Goal: Transaction & Acquisition: Book appointment/travel/reservation

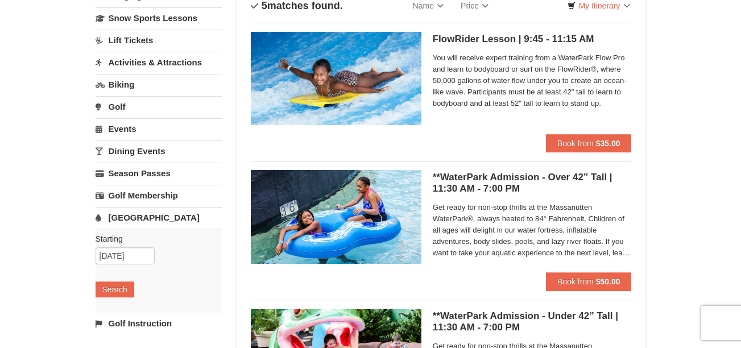
scroll to position [115, 0]
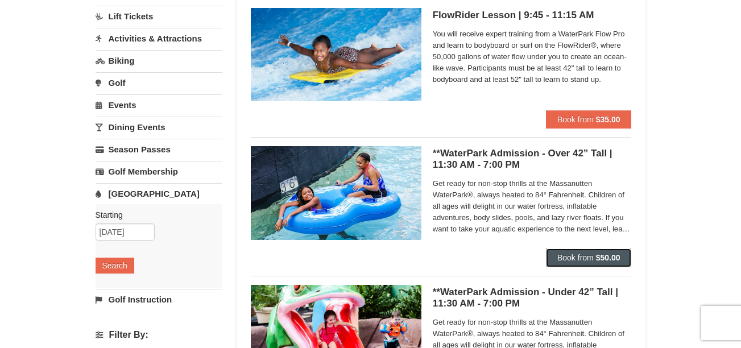
click at [573, 254] on span "Book from" at bounding box center [575, 257] width 36 height 9
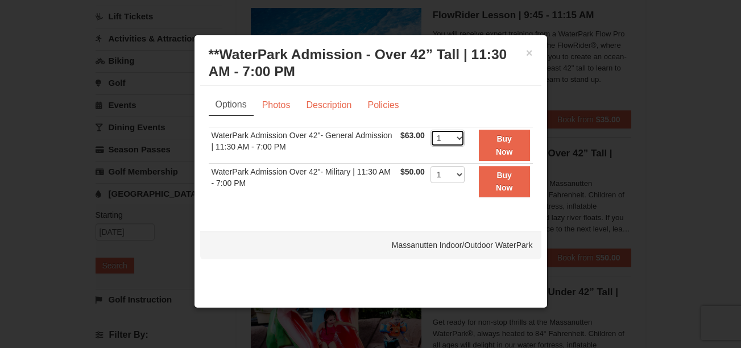
click at [459, 137] on select "1 2 3 4 5 6 7 8 9 10 11 12 13 14 15 16 17 18 19 20 21 22" at bounding box center [447, 138] width 34 height 17
select select "4"
click at [430, 130] on select "1 2 3 4 5 6 7 8 9 10 11 12 13 14 15 16 17 18 19 20 21 22" at bounding box center [447, 138] width 34 height 17
click at [529, 53] on button "×" at bounding box center [529, 52] width 7 height 11
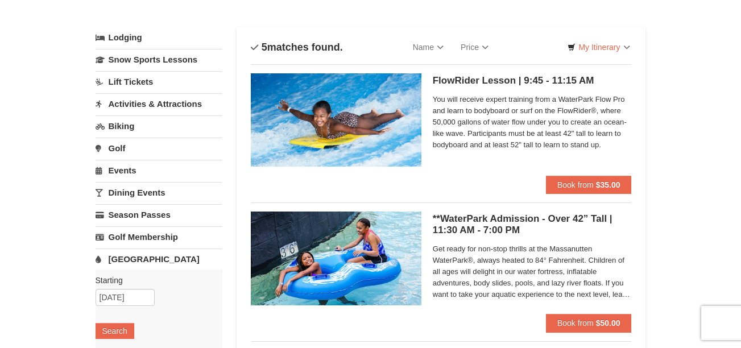
scroll to position [44, 0]
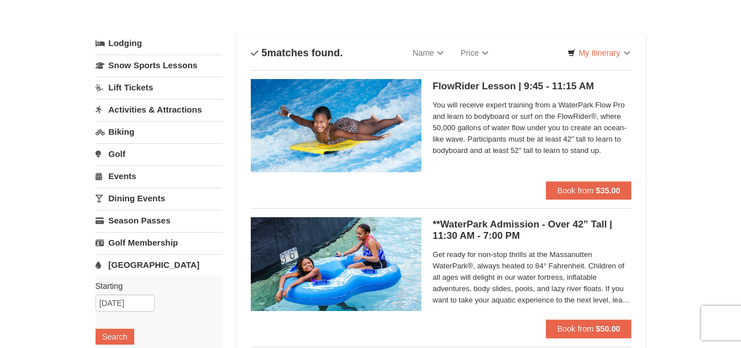
click at [465, 226] on h5 "**WaterPark Admission - Over 42” Tall | 11:30 AM - 7:00 PM Massanutten Indoor/O…" at bounding box center [532, 230] width 199 height 23
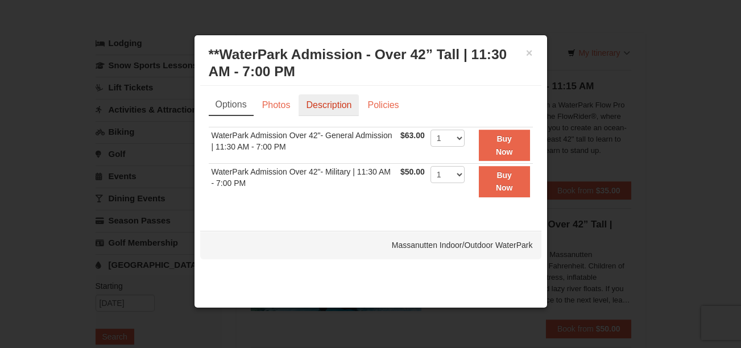
click at [320, 109] on link "Description" at bounding box center [329, 105] width 60 height 22
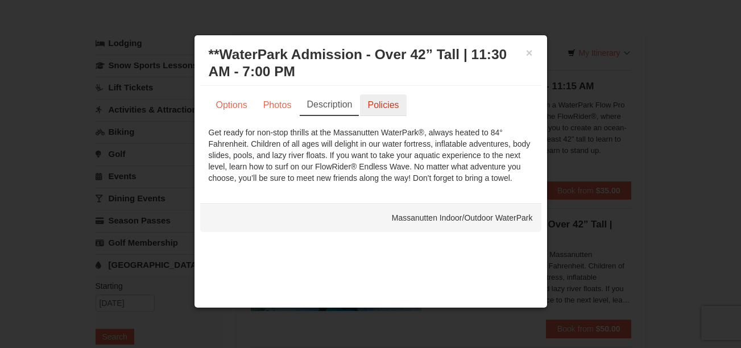
click at [400, 103] on link "Policies" at bounding box center [383, 105] width 46 height 22
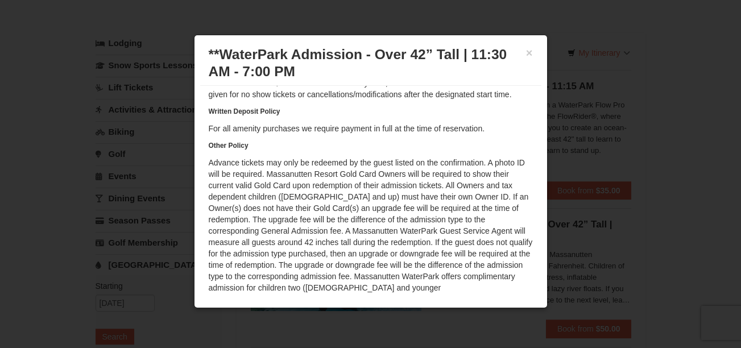
scroll to position [110, 0]
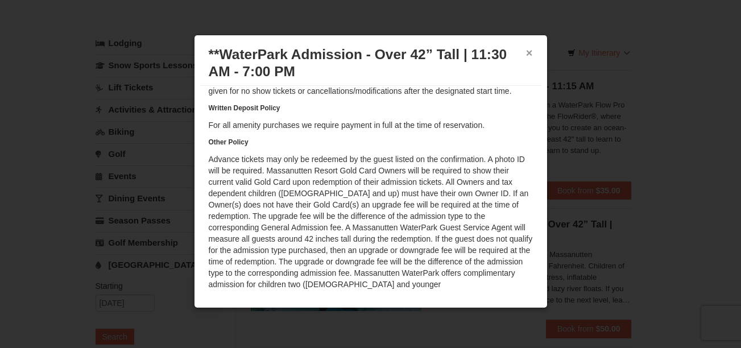
click at [526, 53] on button "×" at bounding box center [529, 52] width 7 height 11
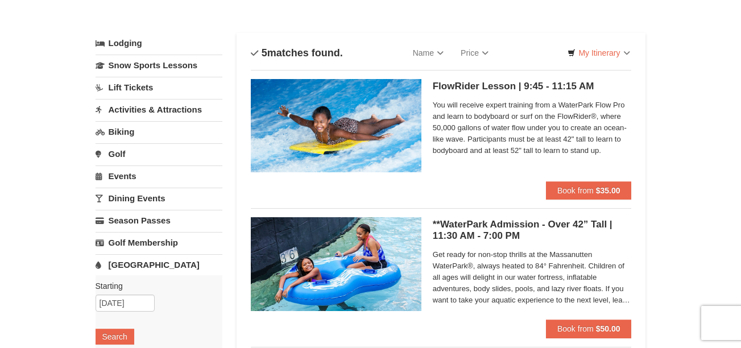
click at [151, 107] on link "Activities & Attractions" at bounding box center [159, 109] width 127 height 21
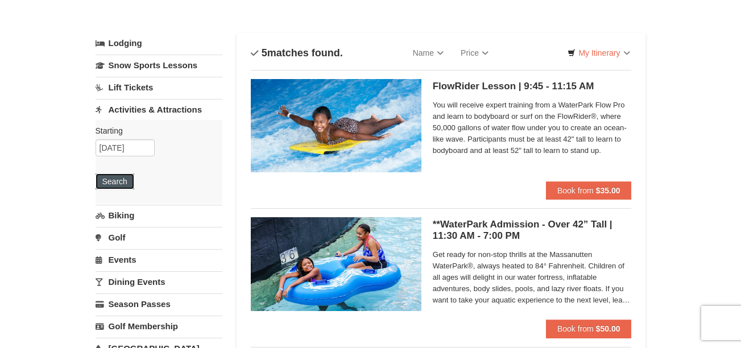
click at [114, 177] on button "Search" at bounding box center [115, 181] width 39 height 16
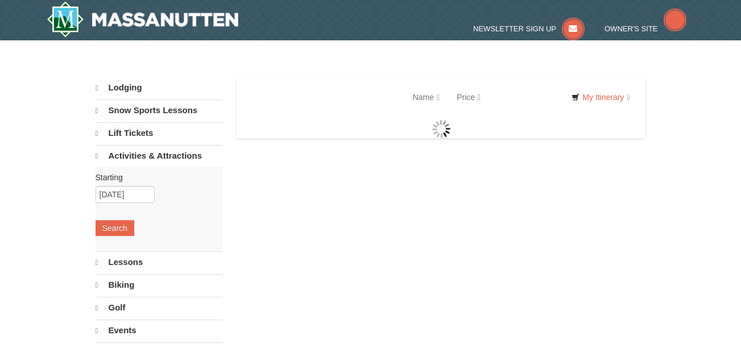
select select "9"
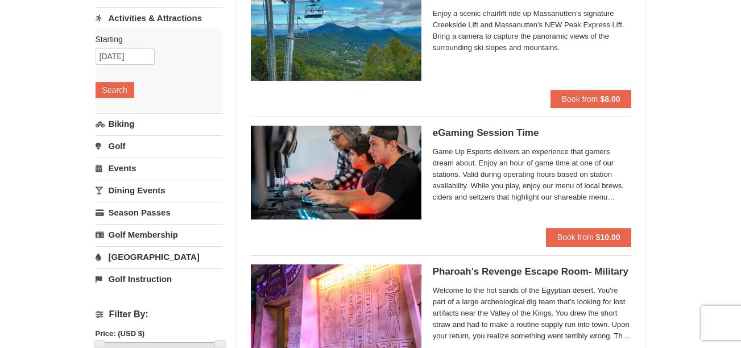
scroll to position [136, 0]
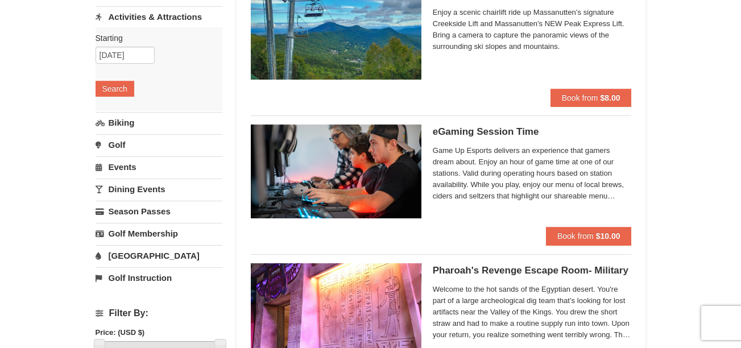
click at [521, 128] on h5 "eGaming Session Time Perfect Break" at bounding box center [532, 131] width 199 height 11
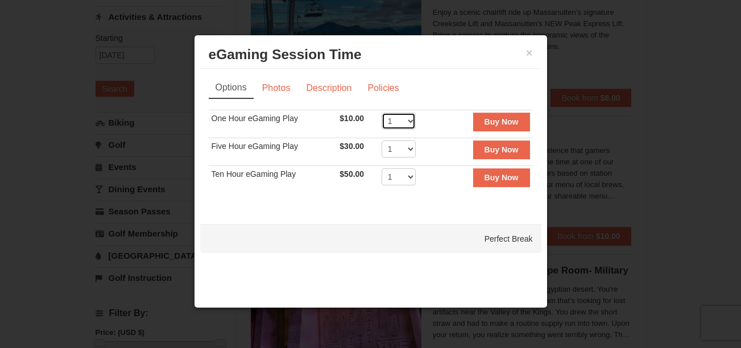
click at [408, 125] on select "1 2 3 4 5 6 7 8 9 10 11 12 13 14 15 16 17 18 19 20" at bounding box center [399, 121] width 34 height 17
select select "4"
click at [382, 113] on select "1 2 3 4 5 6 7 8 9 10 11 12 13 14 15 16 17 18 19 20" at bounding box center [399, 121] width 34 height 17
click at [331, 86] on link "Description" at bounding box center [329, 88] width 60 height 22
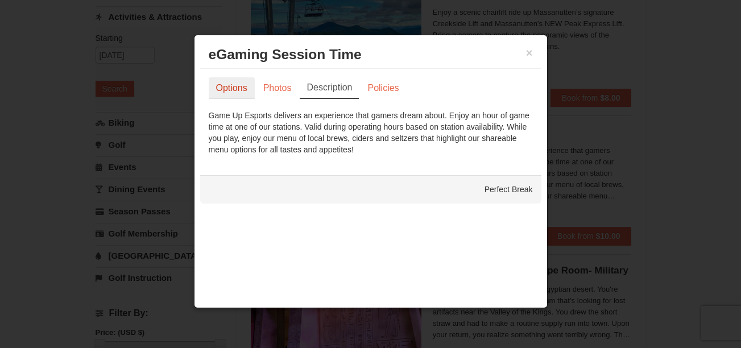
click at [238, 88] on link "Options" at bounding box center [232, 88] width 46 height 22
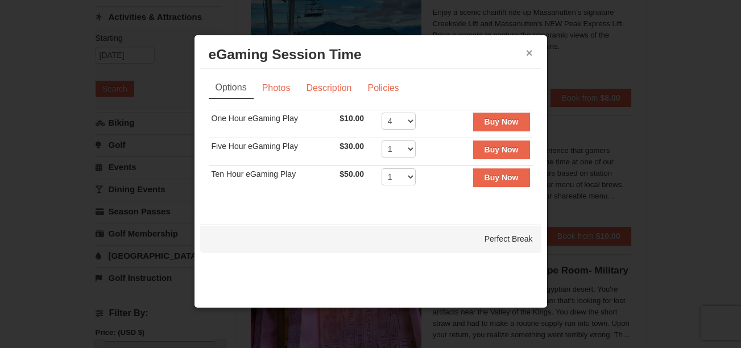
click at [531, 52] on button "×" at bounding box center [529, 52] width 7 height 11
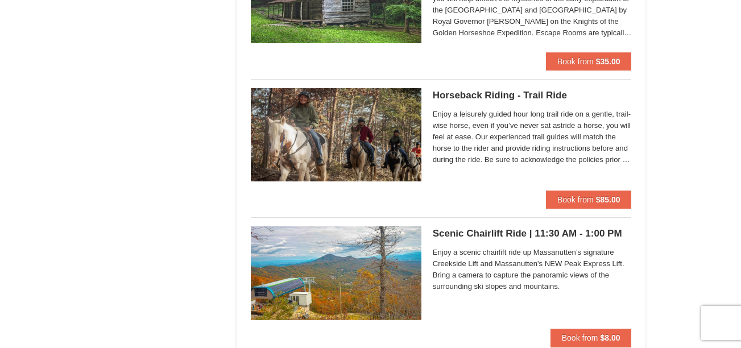
scroll to position [1433, 0]
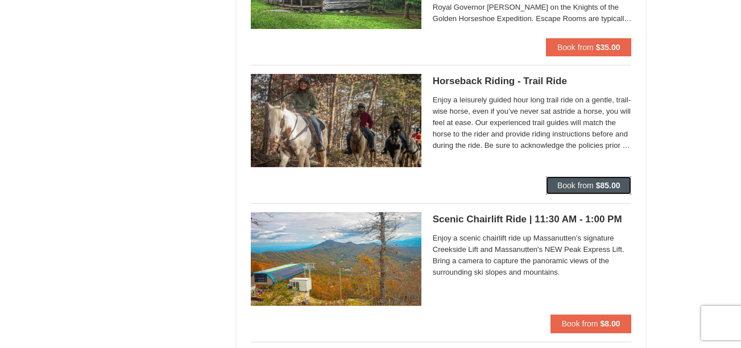
click at [611, 184] on strong "$85.00" at bounding box center [608, 185] width 24 height 9
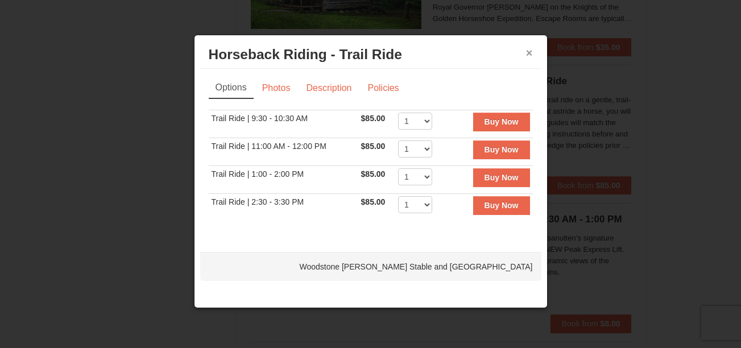
click at [527, 55] on button "×" at bounding box center [529, 52] width 7 height 11
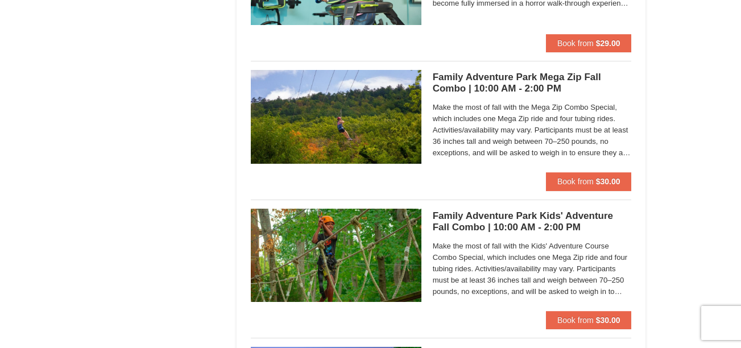
scroll to position [2555, 0]
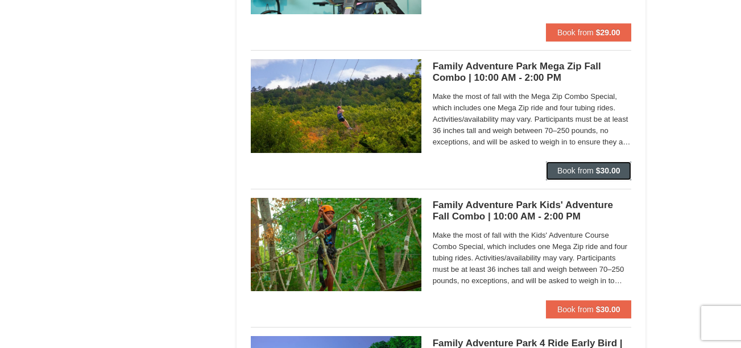
click at [600, 171] on strong "$30.00" at bounding box center [608, 170] width 24 height 9
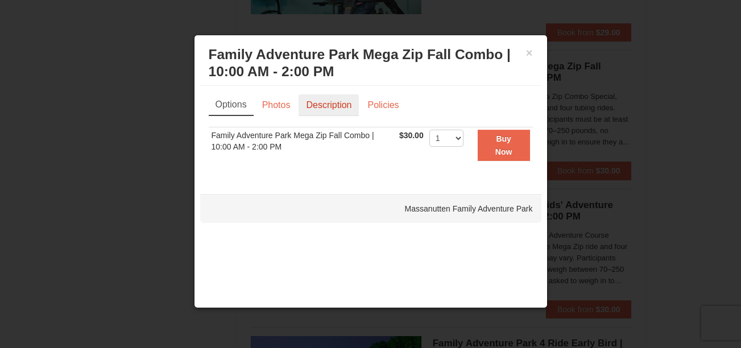
click at [338, 111] on link "Description" at bounding box center [329, 105] width 60 height 22
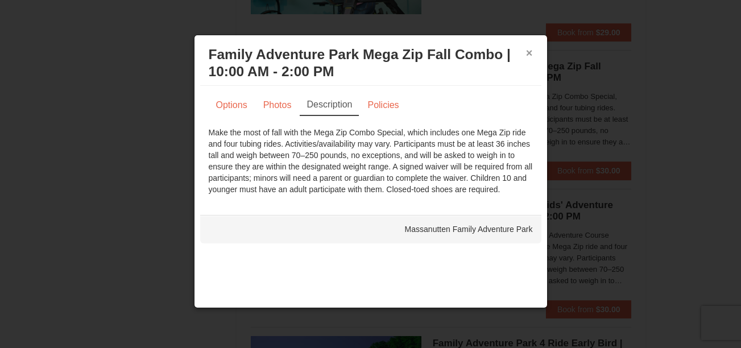
click at [531, 51] on button "×" at bounding box center [529, 52] width 7 height 11
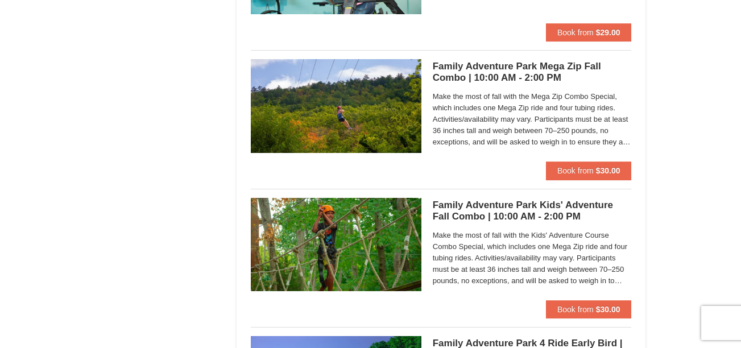
click at [511, 206] on h5 "Family Adventure Park Kids' Adventure Fall Combo | 10:00 AM - 2:00 PM Massanutt…" at bounding box center [532, 211] width 199 height 23
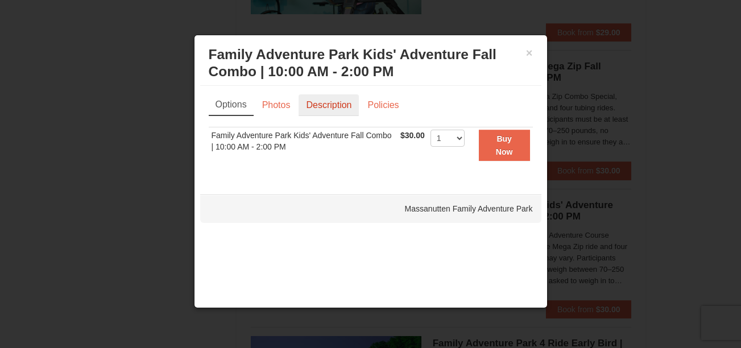
click at [314, 108] on link "Description" at bounding box center [329, 105] width 60 height 22
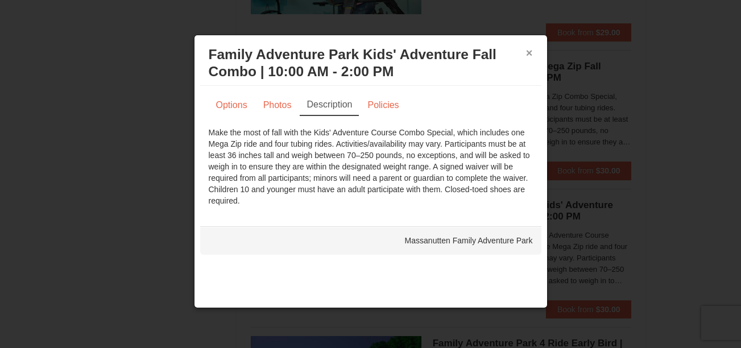
click at [532, 52] on button "×" at bounding box center [529, 52] width 7 height 11
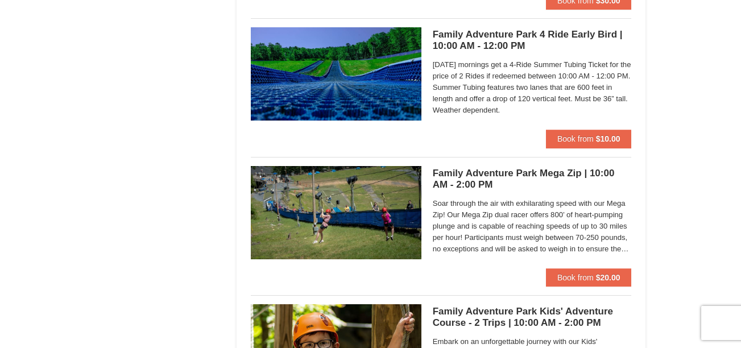
scroll to position [2873, 0]
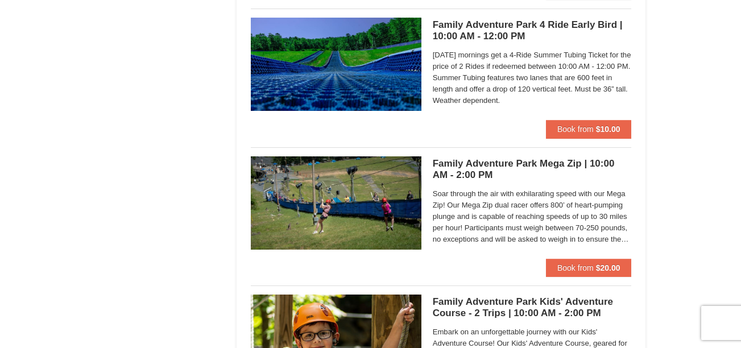
click at [565, 159] on h5 "Family Adventure Park Mega Zip | 10:00 AM - 2:00 PM Massanutten Family Adventur…" at bounding box center [532, 169] width 199 height 23
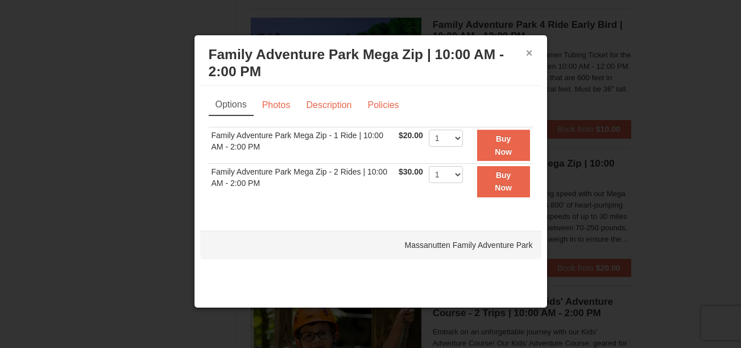
click at [528, 55] on button "×" at bounding box center [529, 52] width 7 height 11
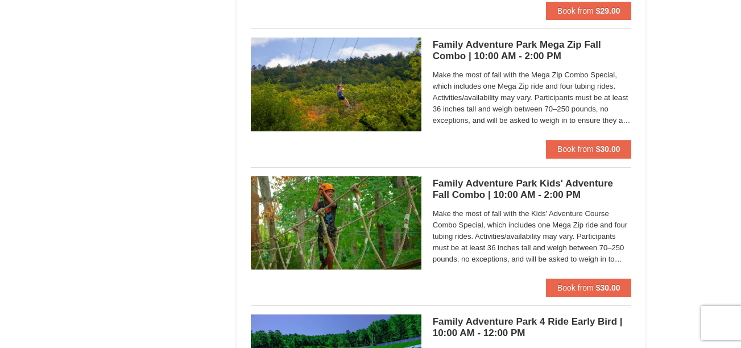
scroll to position [2555, 0]
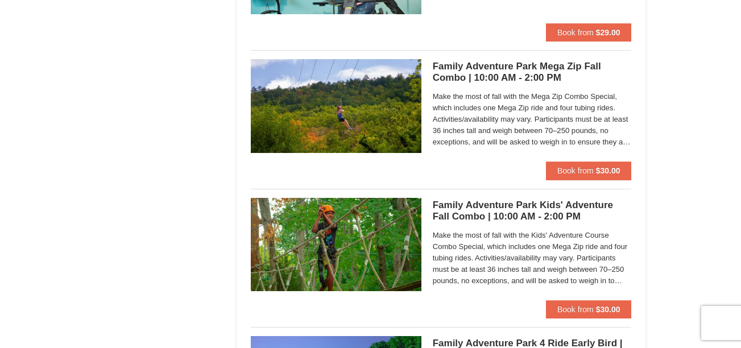
click at [539, 68] on h5 "Family Adventure Park Mega Zip Fall Combo | 10:00 AM - 2:00 PM Massanutten Fami…" at bounding box center [532, 72] width 199 height 23
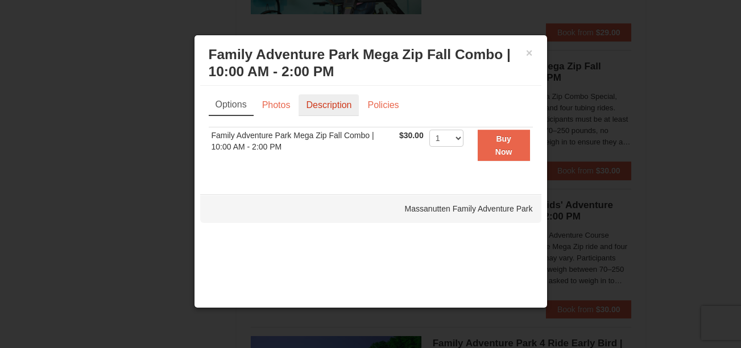
click at [330, 97] on link "Description" at bounding box center [329, 105] width 60 height 22
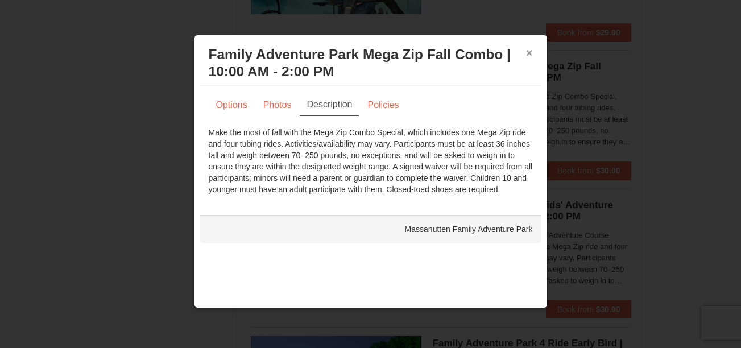
click at [530, 56] on button "×" at bounding box center [529, 52] width 7 height 11
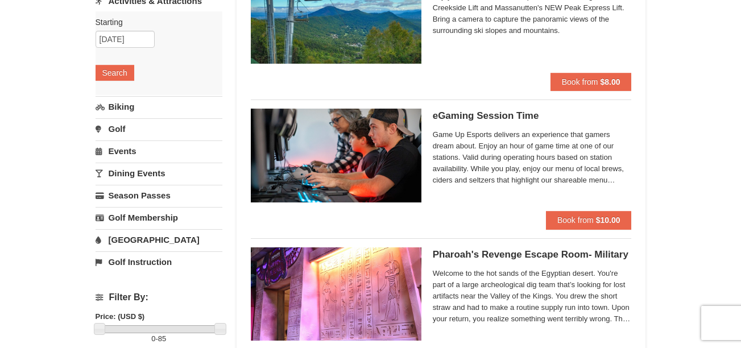
scroll to position [137, 0]
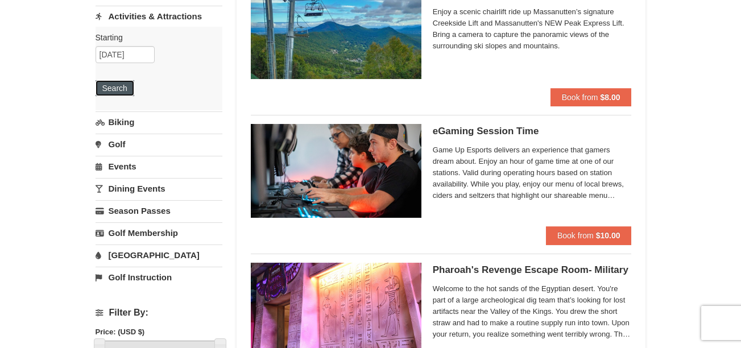
click at [124, 86] on button "Search" at bounding box center [115, 88] width 39 height 16
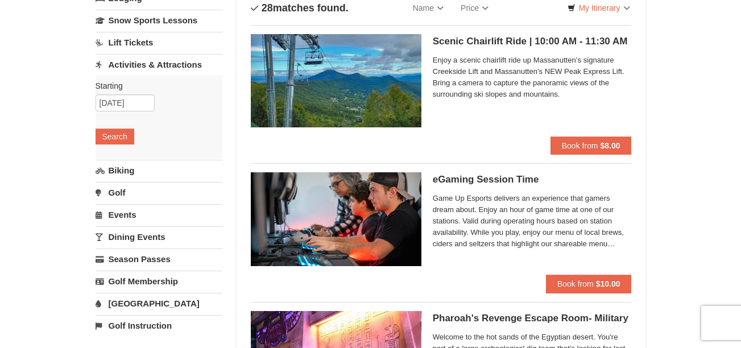
scroll to position [114, 0]
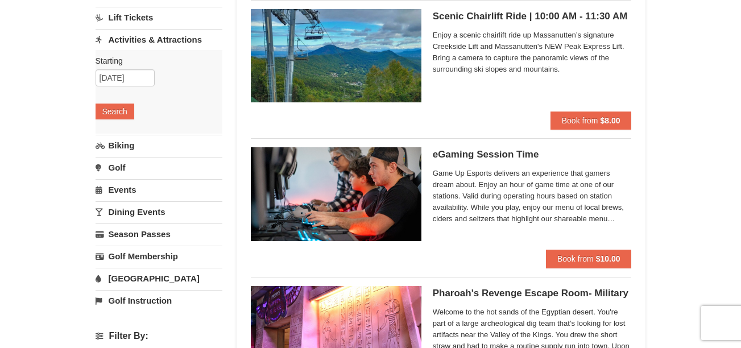
click at [490, 17] on h5 "Scenic Chairlift Ride | 10:00 AM - 11:30 AM Massanutten Scenic Chairlift Rides" at bounding box center [532, 16] width 199 height 11
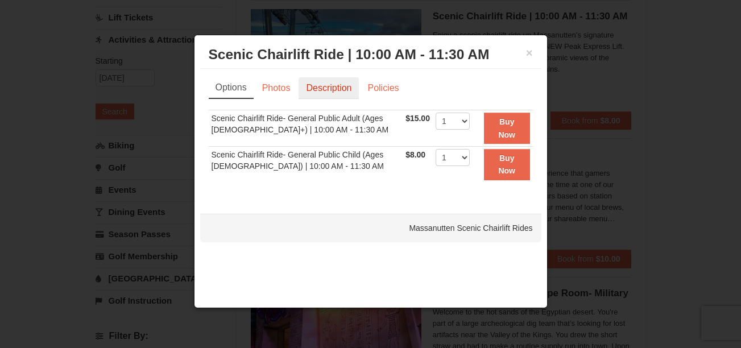
click at [346, 90] on link "Description" at bounding box center [329, 88] width 60 height 22
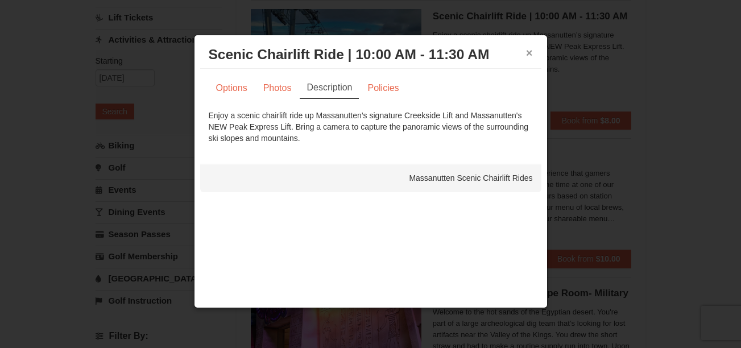
click at [529, 52] on button "×" at bounding box center [529, 52] width 7 height 11
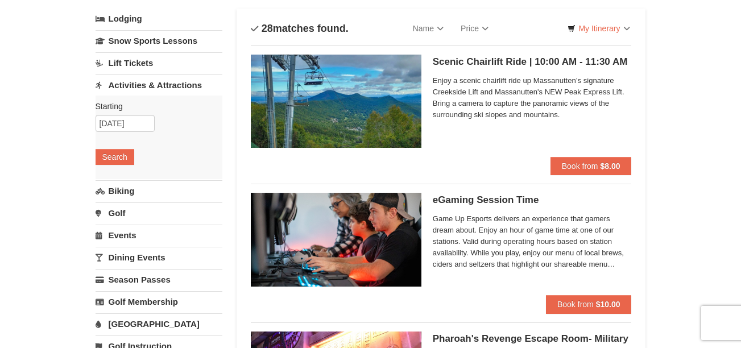
scroll to position [45, 0]
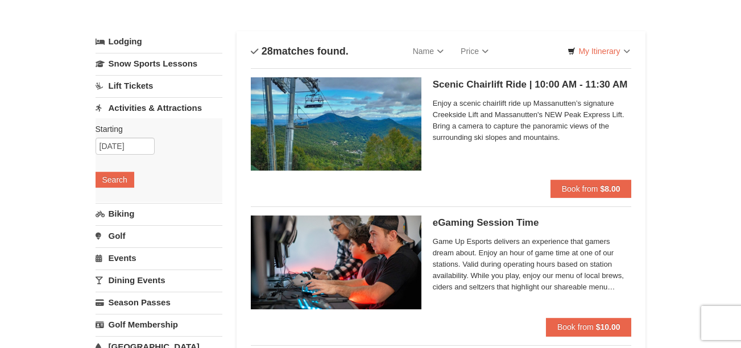
click at [127, 86] on link "Lift Tickets" at bounding box center [159, 85] width 127 height 21
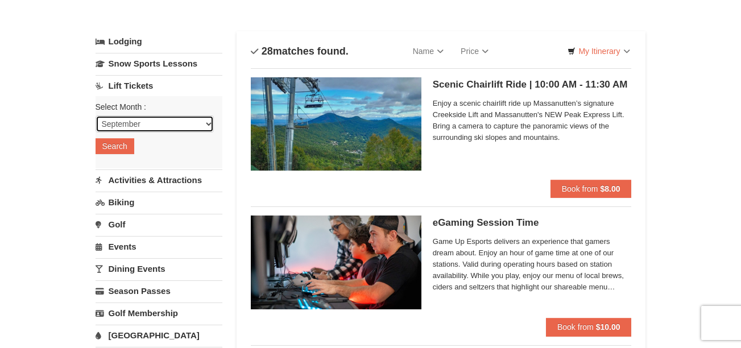
click at [205, 128] on select "September October November December January February March April May June July …" at bounding box center [155, 123] width 118 height 17
select select "10"
click at [96, 115] on select "September October November December January February March April May June July …" at bounding box center [155, 123] width 118 height 17
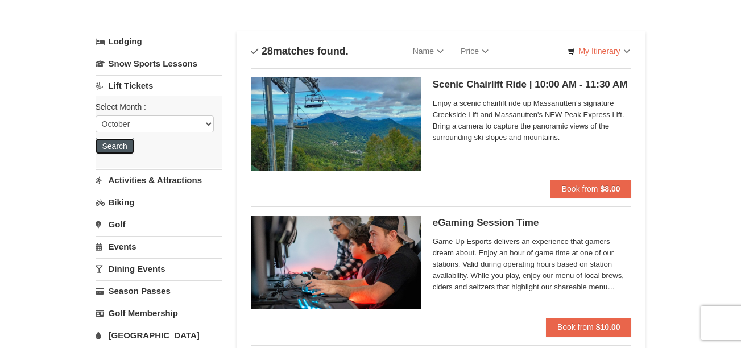
click at [124, 145] on button "Search" at bounding box center [115, 146] width 39 height 16
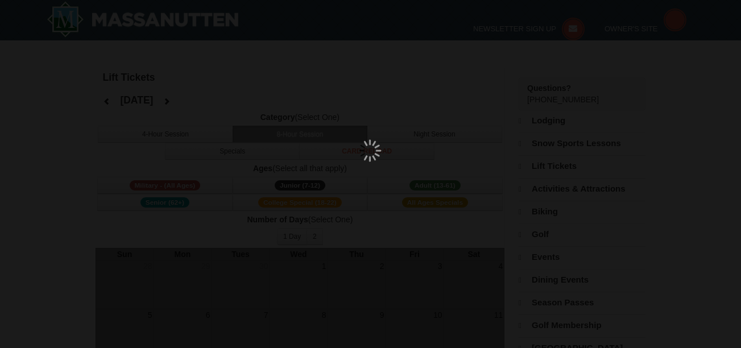
select select "10"
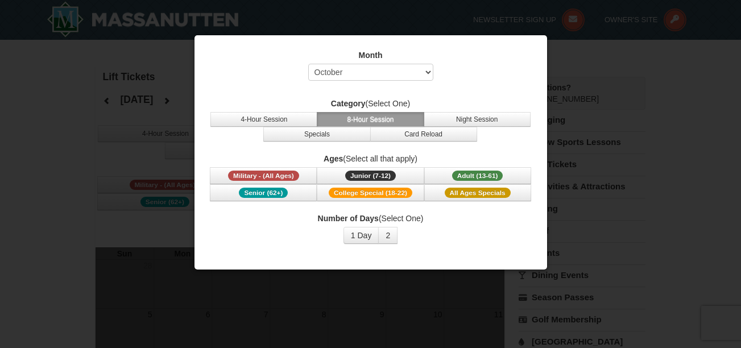
click at [604, 123] on div at bounding box center [370, 174] width 741 height 348
click at [589, 132] on div at bounding box center [370, 174] width 741 height 348
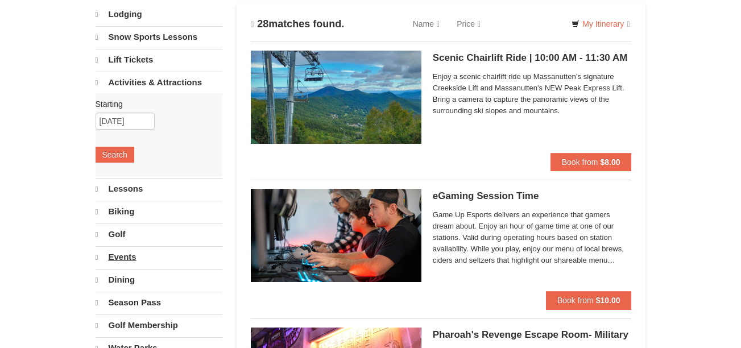
select select "9"
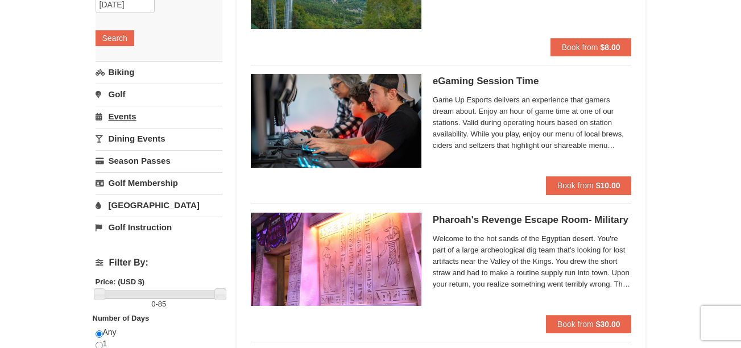
scroll to position [210, 0]
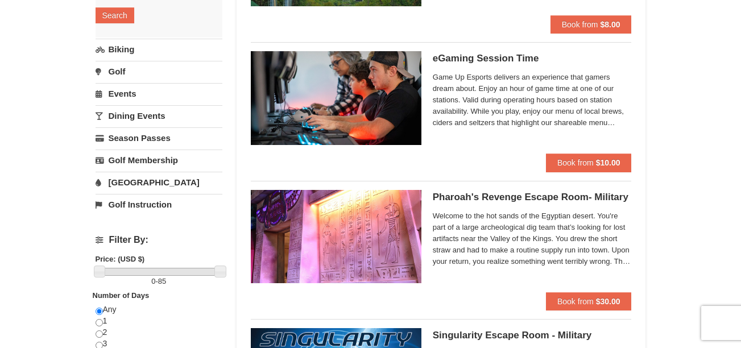
click at [119, 96] on link "Events" at bounding box center [159, 93] width 127 height 21
click at [118, 89] on button "Search" at bounding box center [115, 82] width 39 height 16
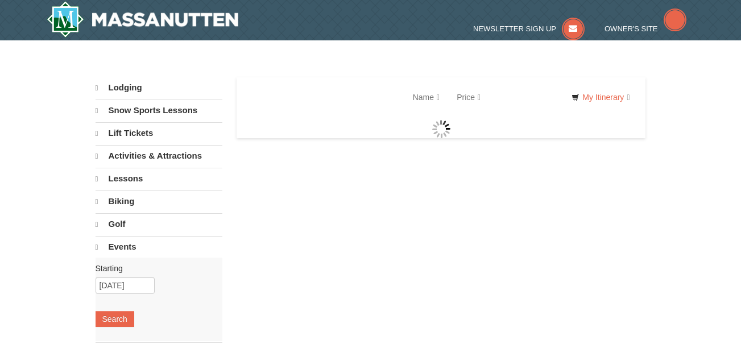
select select "9"
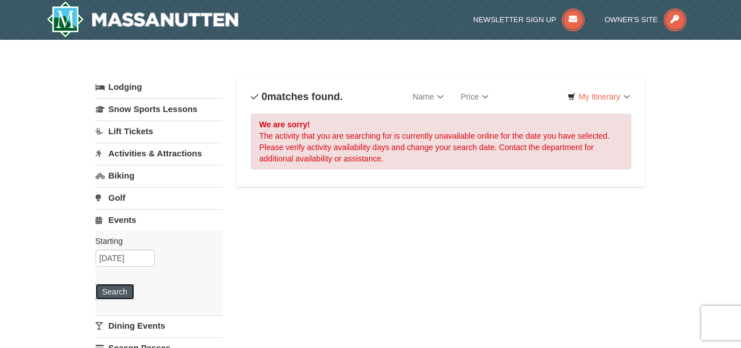
click at [115, 287] on button "Search" at bounding box center [115, 292] width 39 height 16
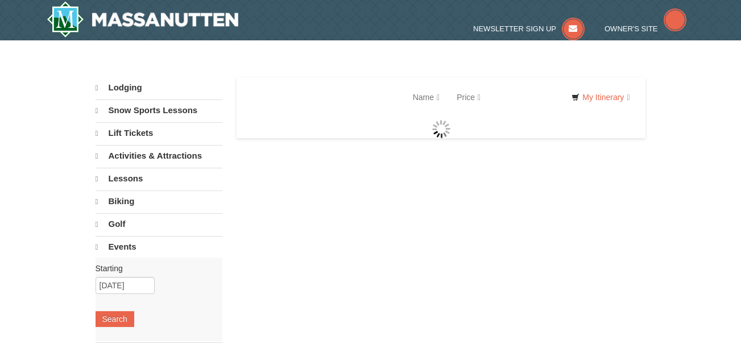
select select "9"
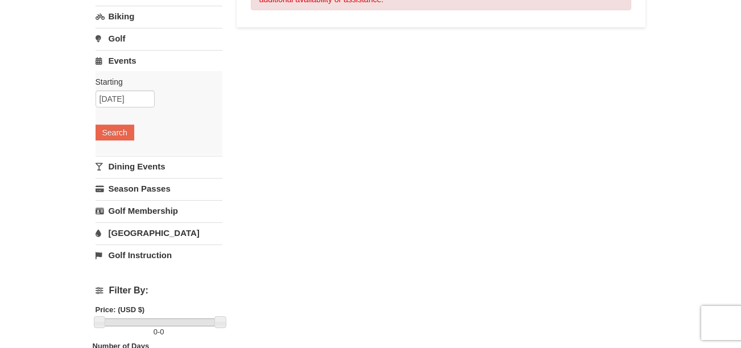
scroll to position [182, 0]
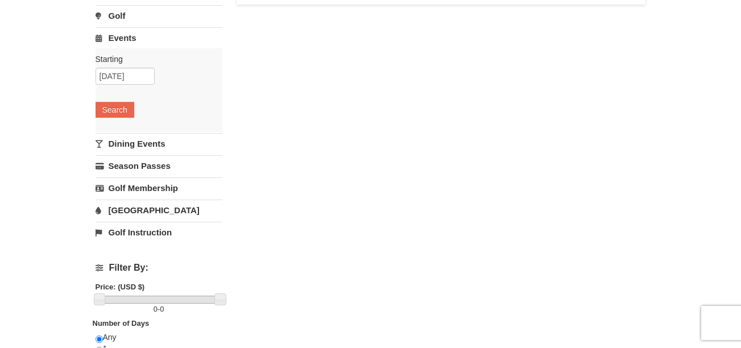
click at [139, 206] on link "[GEOGRAPHIC_DATA]" at bounding box center [159, 210] width 127 height 21
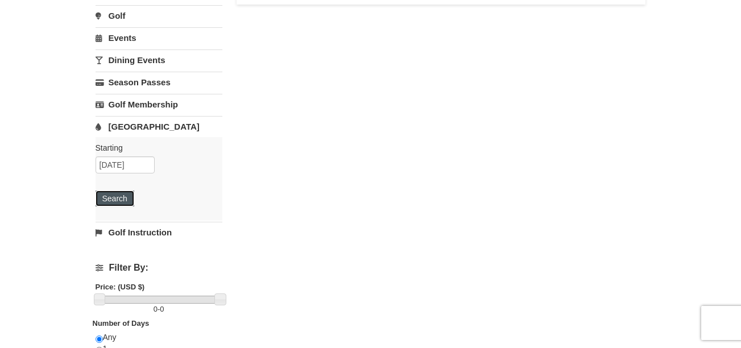
click at [120, 204] on button "Search" at bounding box center [115, 198] width 39 height 16
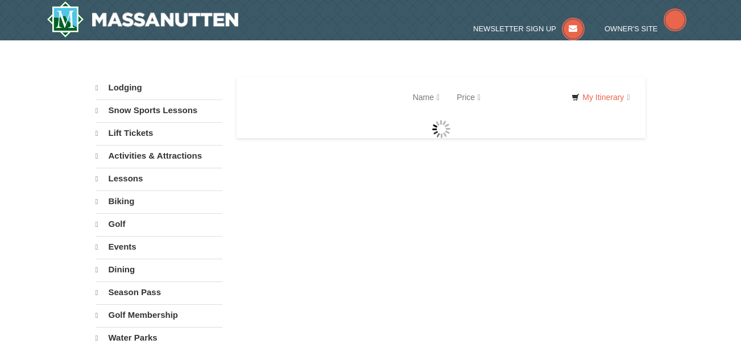
select select "9"
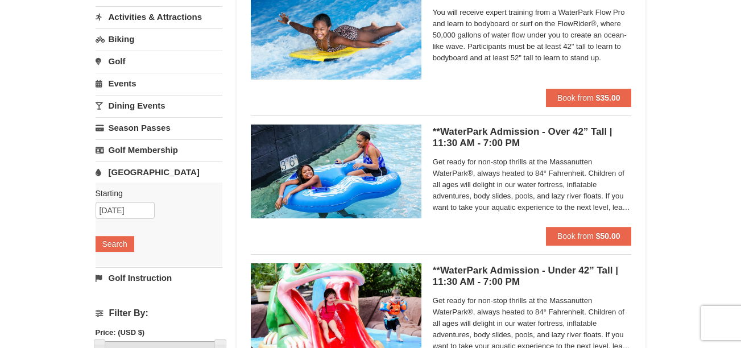
scroll to position [114, 0]
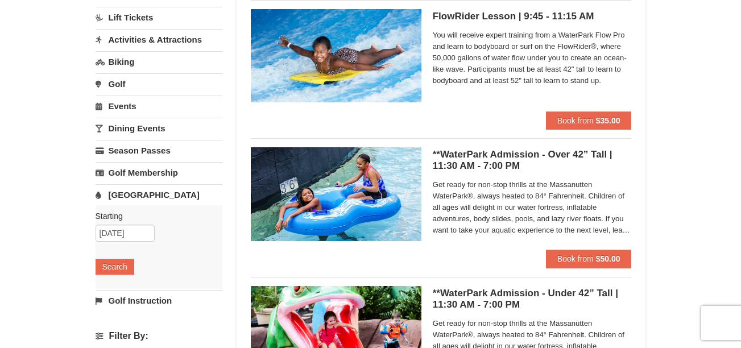
click at [498, 154] on h5 "**WaterPark Admission - Over 42” Tall | 11:30 AM - 7:00 PM Massanutten Indoor/O…" at bounding box center [532, 160] width 199 height 23
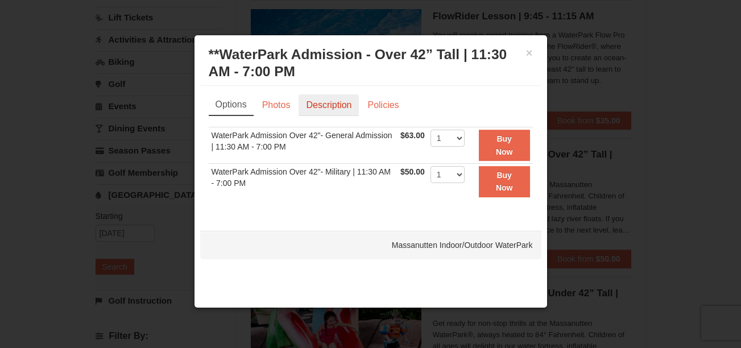
click at [321, 103] on link "Description" at bounding box center [329, 105] width 60 height 22
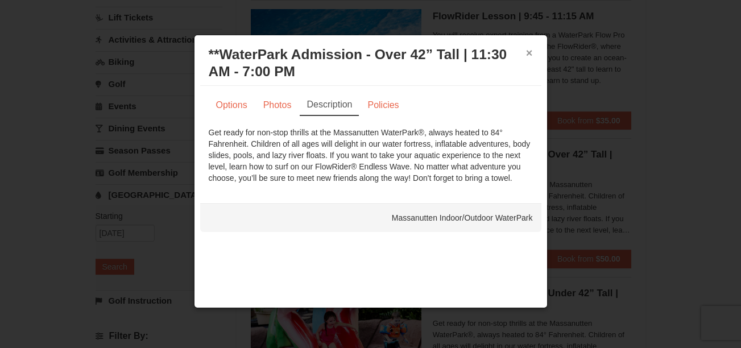
click at [530, 52] on button "×" at bounding box center [529, 52] width 7 height 11
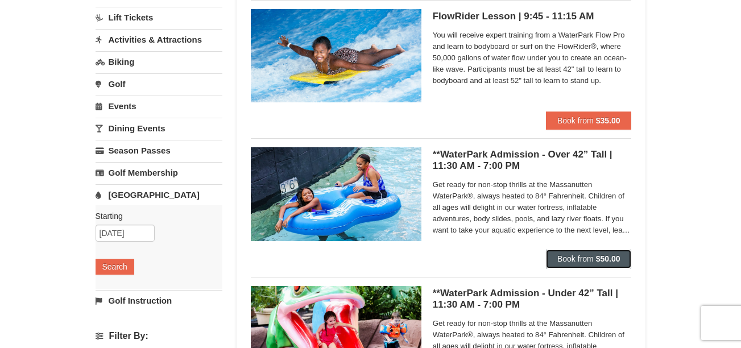
click at [567, 256] on span "Book from" at bounding box center [575, 258] width 36 height 9
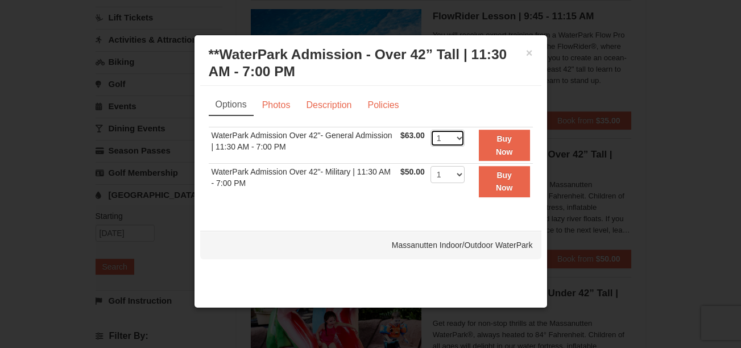
click at [460, 136] on select "1 2 3 4 5 6 7 8 9 10 11 12 13 14 15 16 17 18 19 20 21 22" at bounding box center [447, 138] width 34 height 17
select select "4"
click at [430, 130] on select "1 2 3 4 5 6 7 8 9 10 11 12 13 14 15 16 17 18 19 20 21 22" at bounding box center [447, 138] width 34 height 17
click at [531, 55] on button "×" at bounding box center [529, 52] width 7 height 11
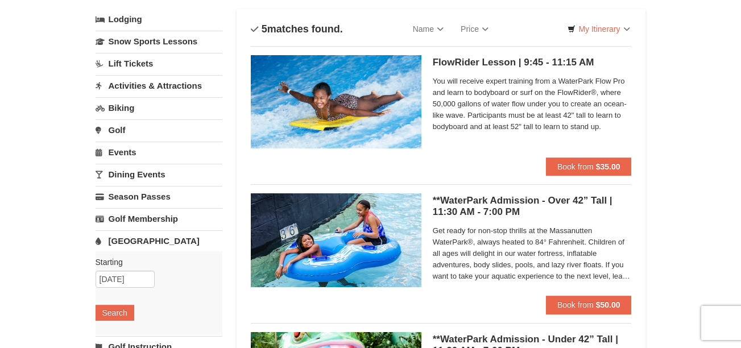
scroll to position [45, 0]
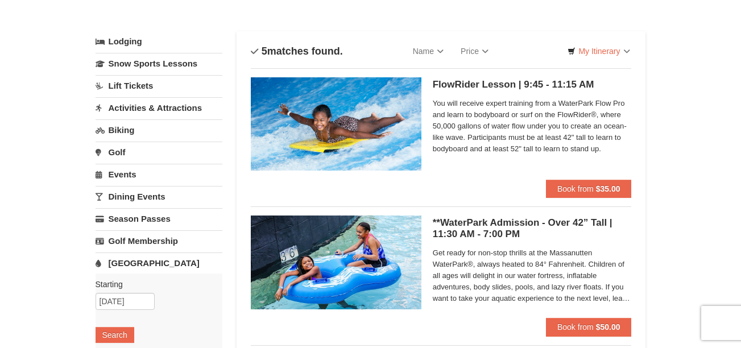
click at [132, 102] on link "Activities & Attractions" at bounding box center [159, 107] width 127 height 21
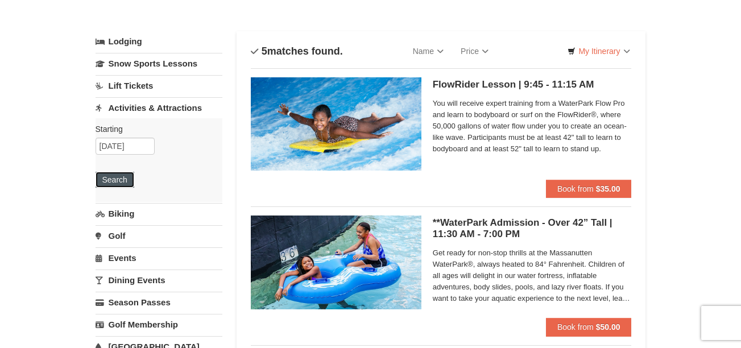
click at [119, 178] on button "Search" at bounding box center [115, 180] width 39 height 16
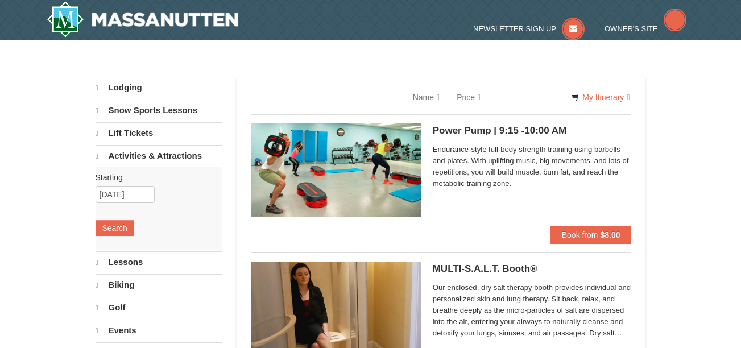
select select "9"
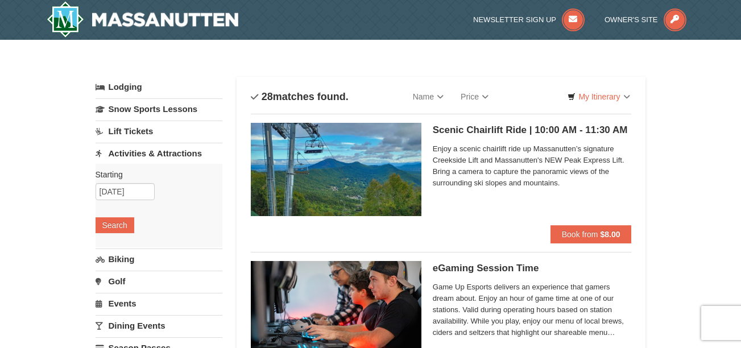
click at [129, 85] on link "Lodging" at bounding box center [159, 87] width 127 height 20
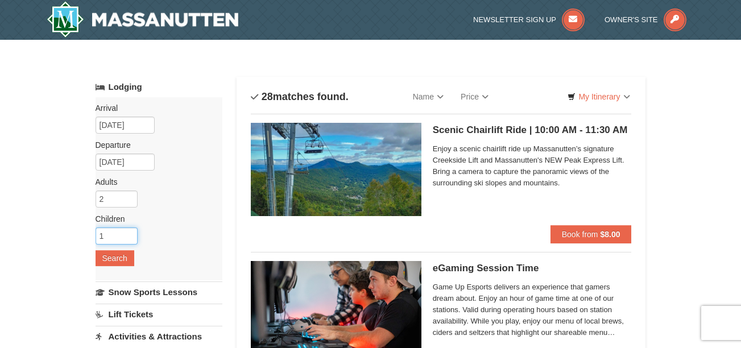
click at [127, 232] on input "1" at bounding box center [117, 235] width 42 height 17
type input "2"
click at [127, 232] on input "2" at bounding box center [117, 235] width 42 height 17
click at [115, 260] on button "Search" at bounding box center [115, 258] width 39 height 16
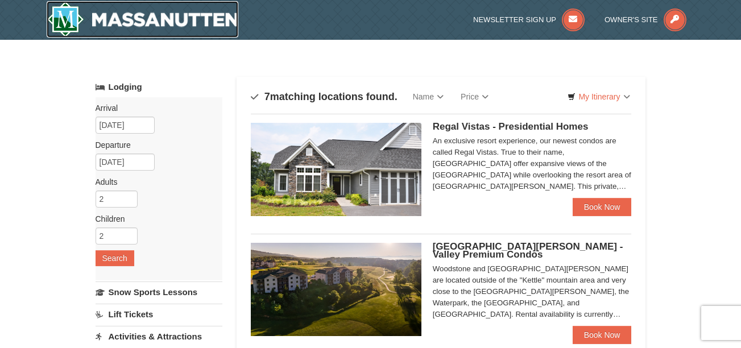
click at [149, 23] on img at bounding box center [143, 19] width 192 height 36
